Goal: Find specific page/section

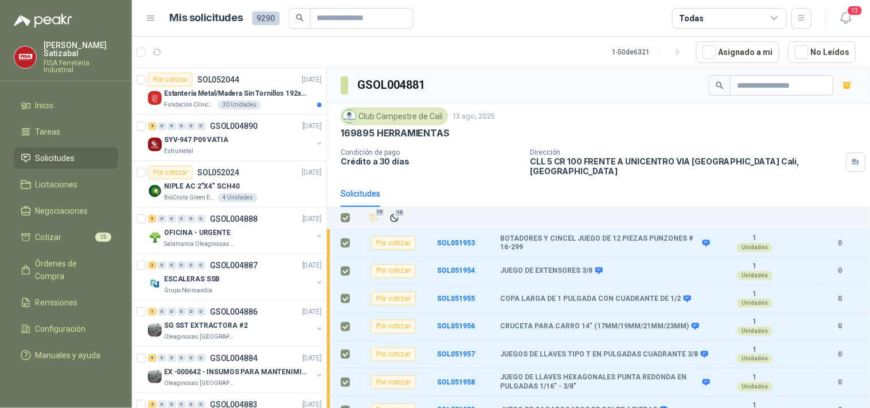
scroll to position [413, 0]
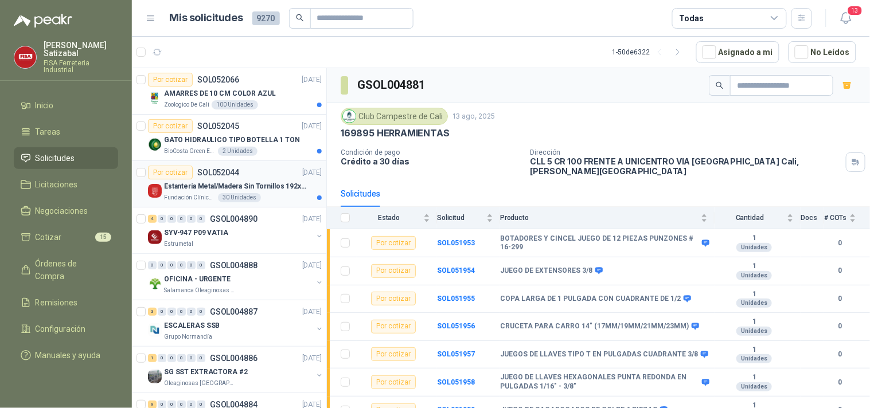
click at [217, 173] on p "SOL052044" at bounding box center [218, 173] width 42 height 8
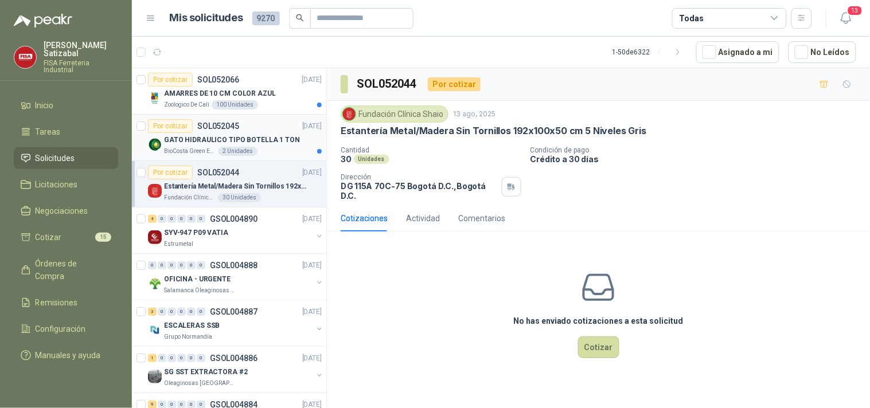
click at [198, 131] on div "Por cotizar SOL052045" at bounding box center [193, 126] width 91 height 14
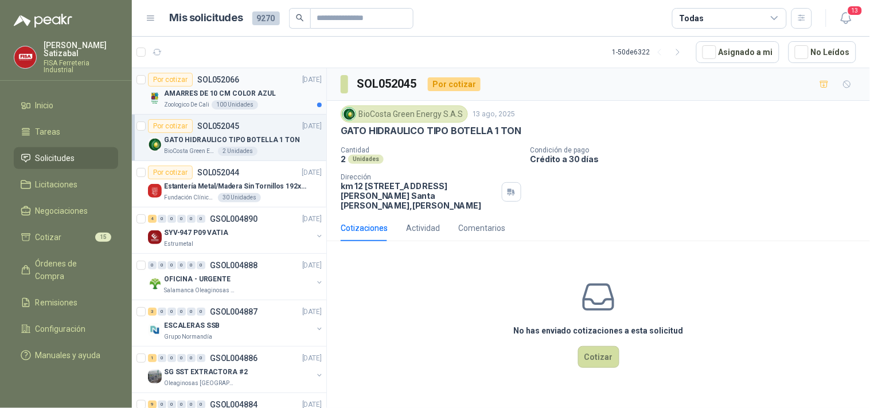
click at [249, 92] on p "AMARRES DE 10 CM COLOR AZUL" at bounding box center [220, 93] width 112 height 11
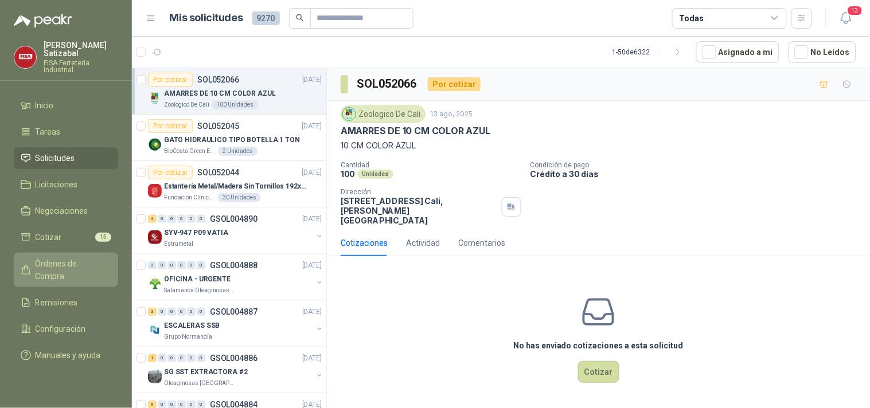
click at [69, 257] on span "Órdenes de Compra" at bounding box center [72, 269] width 72 height 25
